Goal: Find specific page/section: Find specific page/section

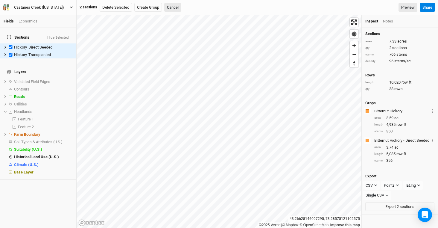
click at [30, 7] on div "Castanea Creek ([US_STATE])" at bounding box center [39, 7] width 50 height 6
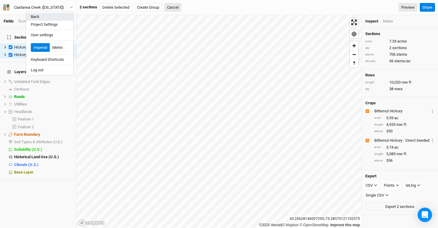
click at [43, 18] on button "Back" at bounding box center [49, 17] width 47 height 8
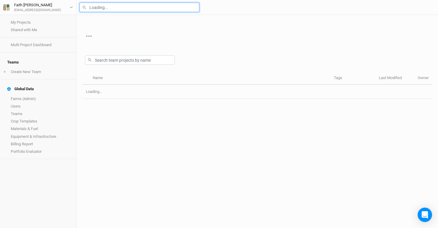
click at [106, 9] on input "text" at bounding box center [140, 7] width 120 height 9
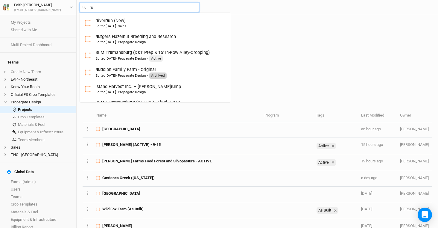
type input "[PERSON_NAME]"
type input "[PERSON_NAME] Family Farm - Original"
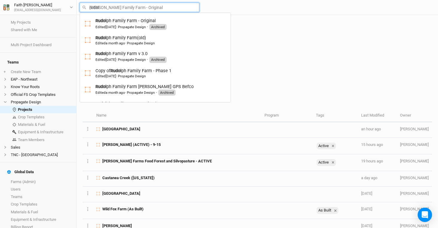
type input "rudolp"
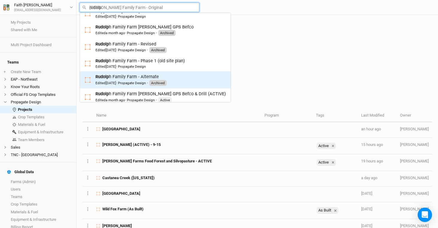
scroll to position [65, 0]
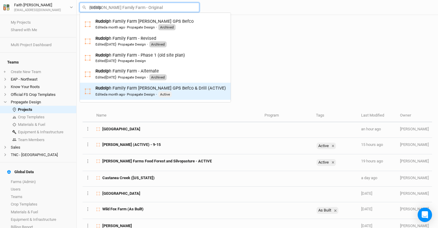
click at [127, 90] on div "Rudolp h Family Farm [PERSON_NAME] GPS Befco & Drill (ACTIVE) Edited a month ag…" at bounding box center [160, 91] width 130 height 12
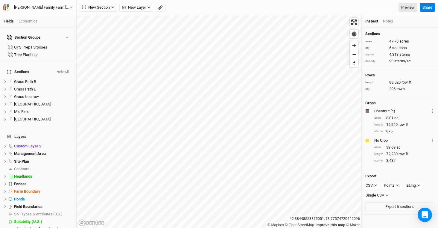
click at [65, 70] on button "Hide All" at bounding box center [62, 72] width 13 height 4
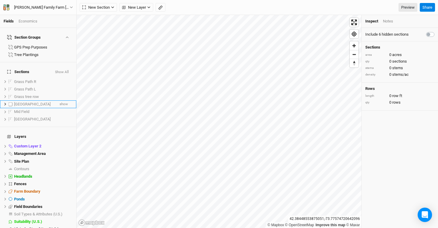
click at [14, 102] on span "[GEOGRAPHIC_DATA]" at bounding box center [32, 104] width 36 height 4
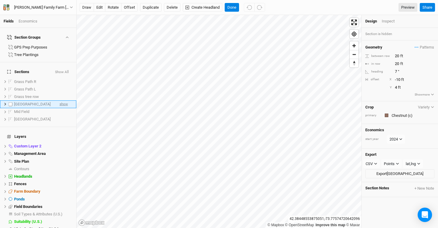
click at [59, 100] on span "show" at bounding box center [63, 103] width 8 height 7
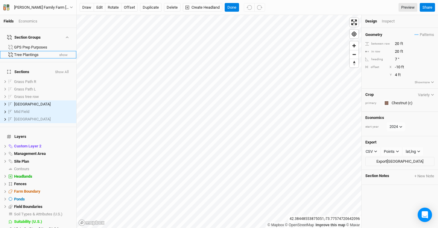
click at [59, 53] on button "show" at bounding box center [63, 55] width 9 height 4
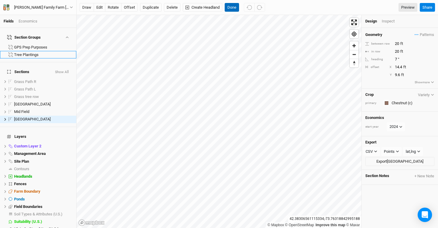
click at [229, 9] on button "Done" at bounding box center [232, 7] width 14 height 9
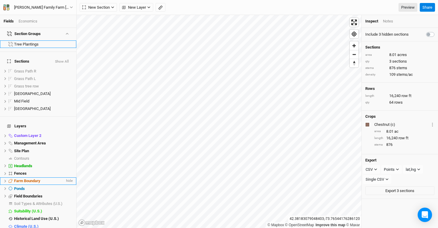
scroll to position [13, 0]
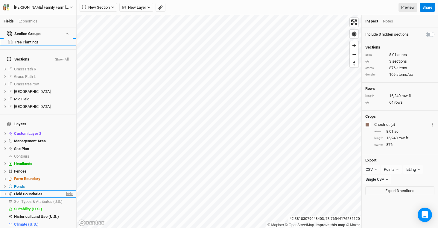
click at [65, 190] on span "hide" at bounding box center [69, 193] width 8 height 7
click at [63, 190] on span "show" at bounding box center [68, 193] width 10 height 7
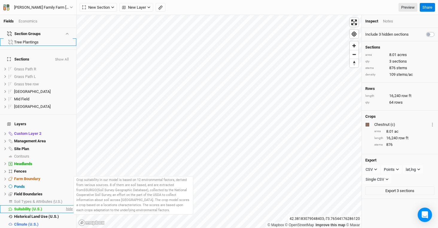
click at [65, 205] on span "hide" at bounding box center [69, 208] width 8 height 7
click at [63, 205] on span "show" at bounding box center [68, 208] width 10 height 7
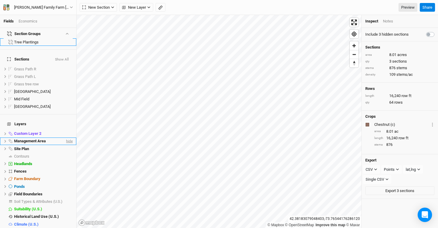
click at [65, 137] on span "hide" at bounding box center [69, 140] width 8 height 7
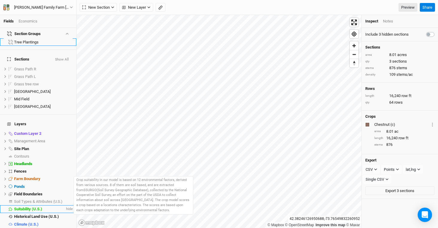
click at [33, 206] on span "Suitability (U.S.)" at bounding box center [28, 208] width 28 height 4
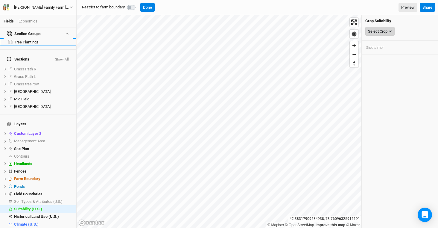
click at [391, 31] on icon "button" at bounding box center [390, 31] width 3 height 2
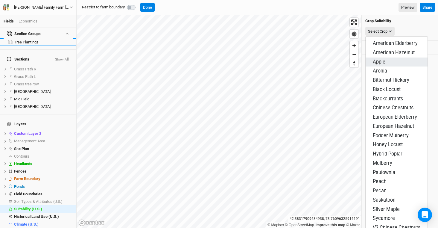
click at [382, 59] on span "Apple" at bounding box center [379, 62] width 13 height 6
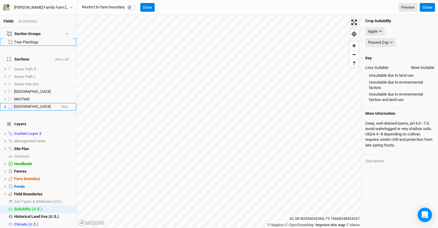
click at [25, 104] on span "[GEOGRAPHIC_DATA]" at bounding box center [32, 106] width 36 height 4
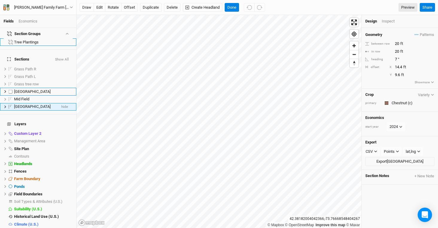
scroll to position [0, 0]
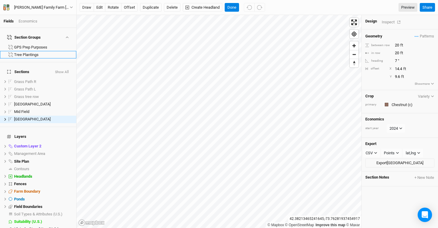
click at [385, 22] on div "Inspect" at bounding box center [391, 22] width 21 height 7
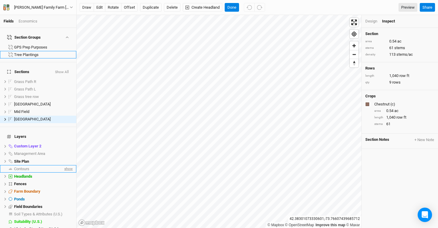
click at [63, 165] on span "show" at bounding box center [68, 168] width 10 height 7
